Goal: Manage account settings

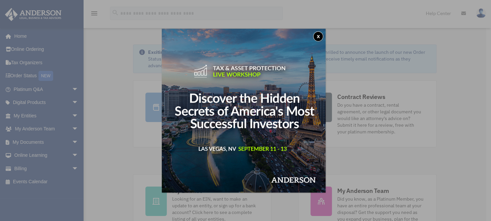
click at [320, 38] on button "x" at bounding box center [318, 36] width 10 height 10
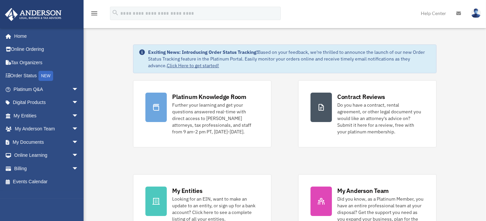
click at [475, 9] on img at bounding box center [476, 13] width 10 height 10
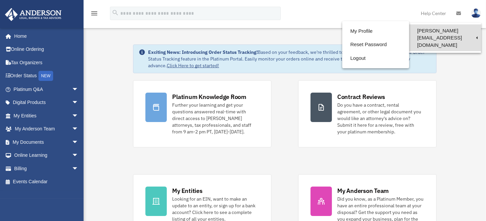
click at [470, 29] on link "[PERSON_NAME][EMAIL_ADDRESS][DOMAIN_NAME]" at bounding box center [445, 37] width 72 height 27
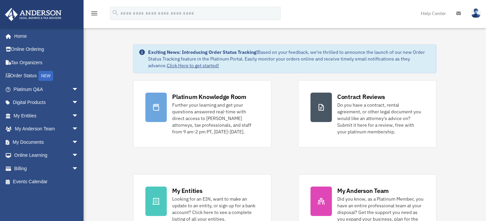
click at [478, 13] on img at bounding box center [476, 13] width 10 height 10
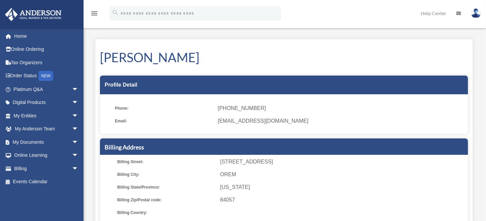
click at [478, 12] on img at bounding box center [476, 13] width 10 height 10
